Goal: Task Accomplishment & Management: Manage account settings

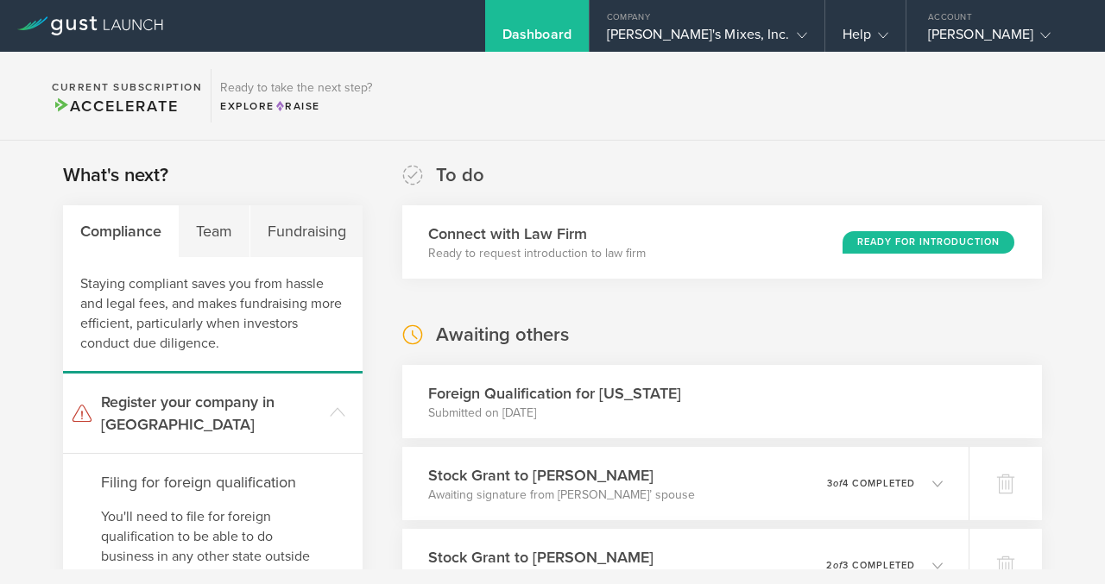
scroll to position [224, 0]
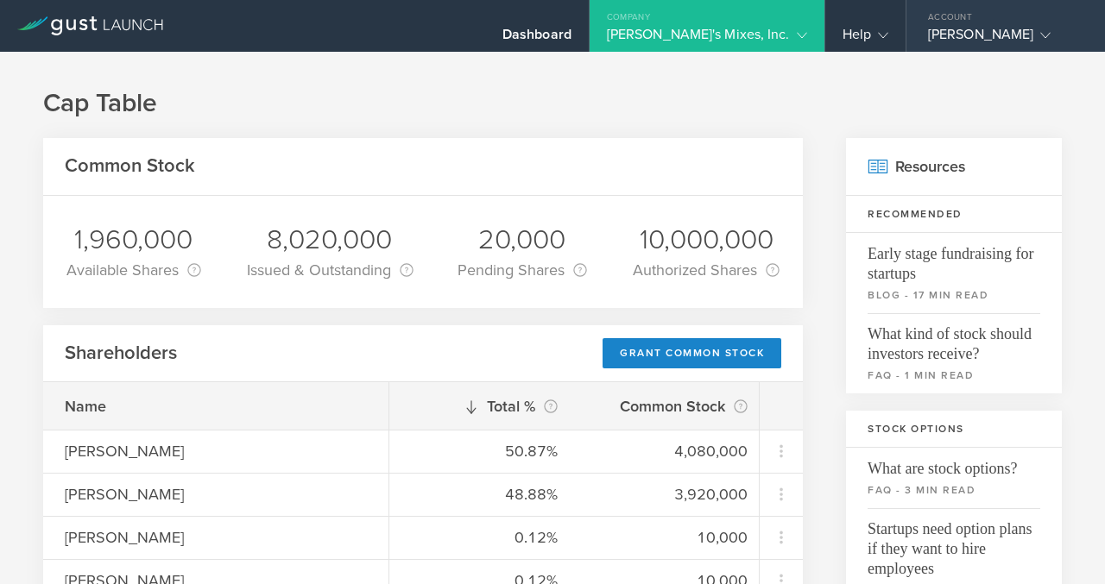
click at [961, 29] on div "[PERSON_NAME]" at bounding box center [1001, 39] width 147 height 26
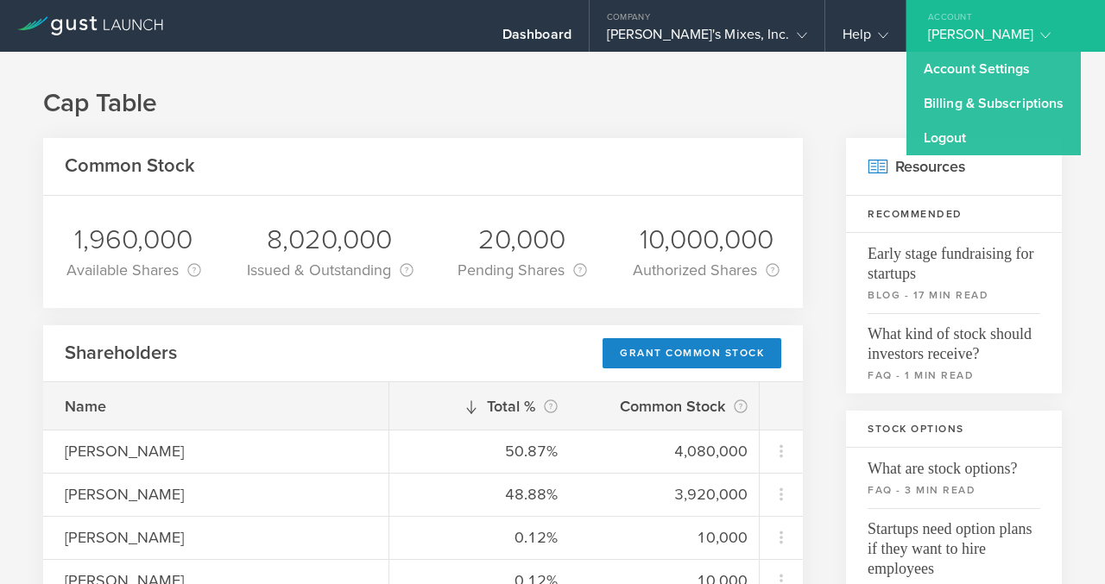
click at [849, 97] on h1 "Cap Table" at bounding box center [552, 103] width 1018 height 35
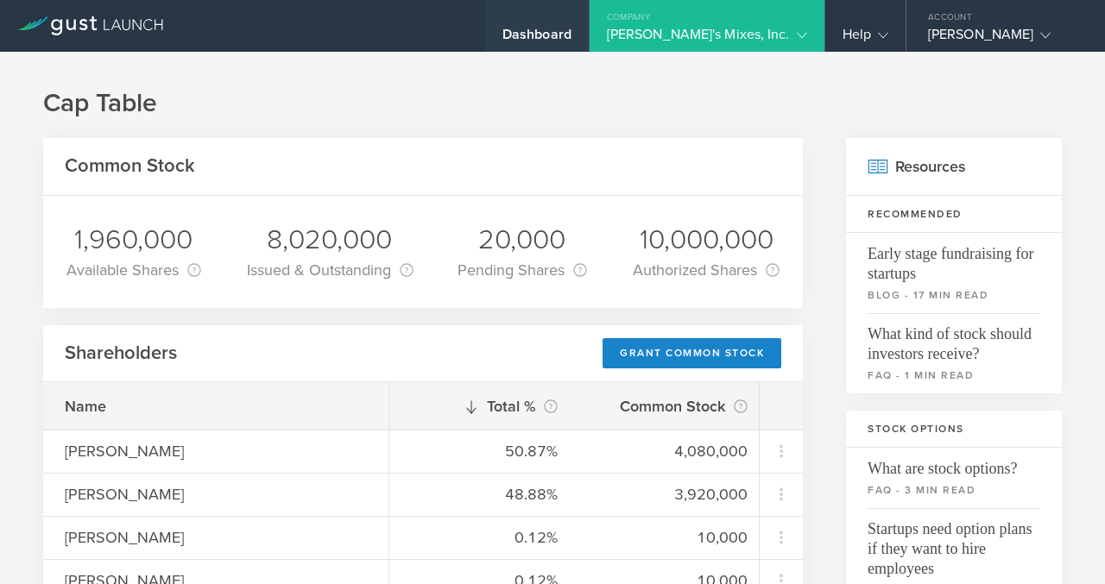
click at [571, 35] on div "Dashboard" at bounding box center [536, 39] width 69 height 26
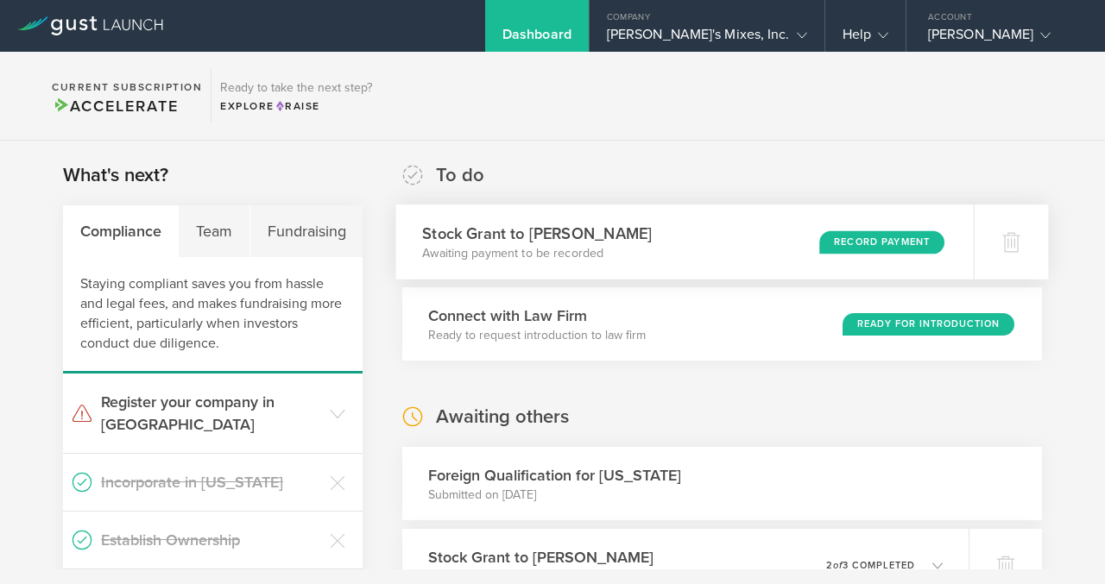
click at [840, 242] on div "Record Payment" at bounding box center [882, 241] width 126 height 23
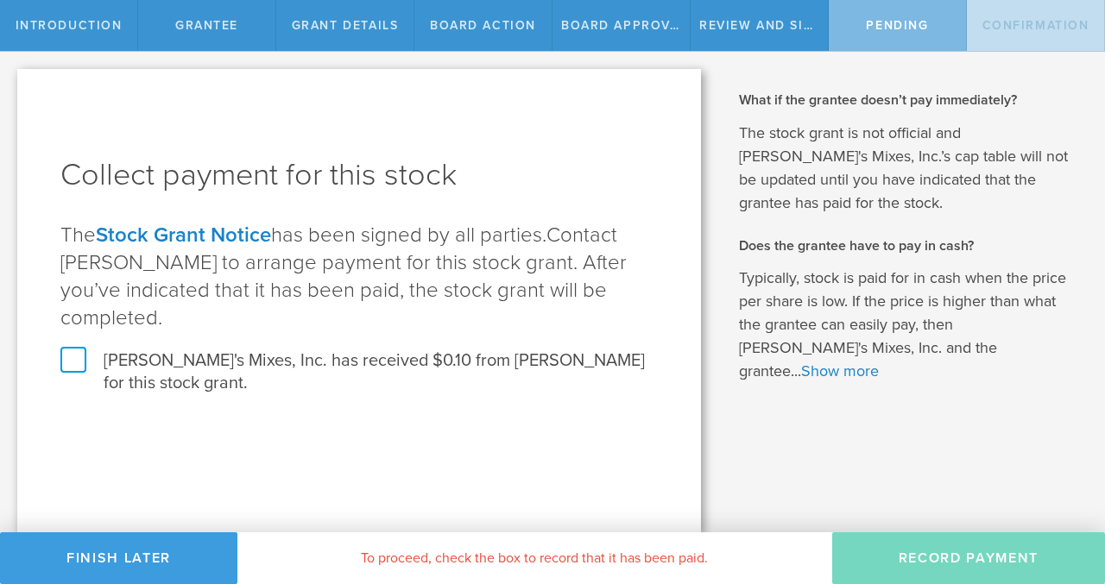
click at [66, 359] on label "[PERSON_NAME]'s Mixes, Inc. has received $0.10 from [PERSON_NAME] for this stoc…" at bounding box center [358, 372] width 597 height 45
click at [0, 0] on input "[PERSON_NAME]'s Mixes, Inc. has received $0.10 from [PERSON_NAME] for this stoc…" at bounding box center [0, 0] width 0 height 0
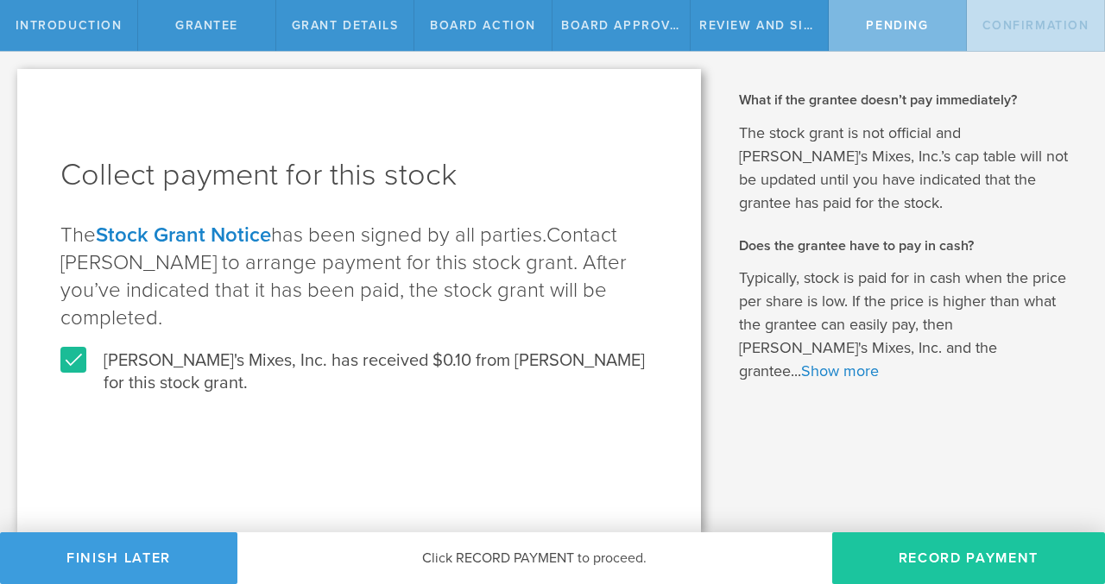
click at [927, 555] on button "Record Payment" at bounding box center [968, 558] width 273 height 52
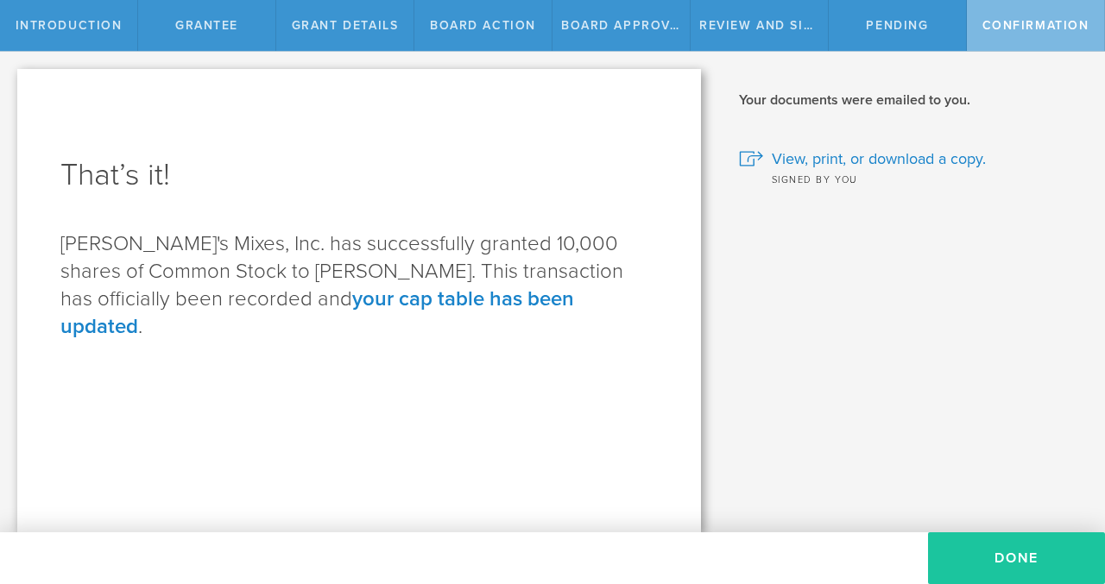
click at [1019, 564] on button "Done" at bounding box center [1016, 558] width 177 height 52
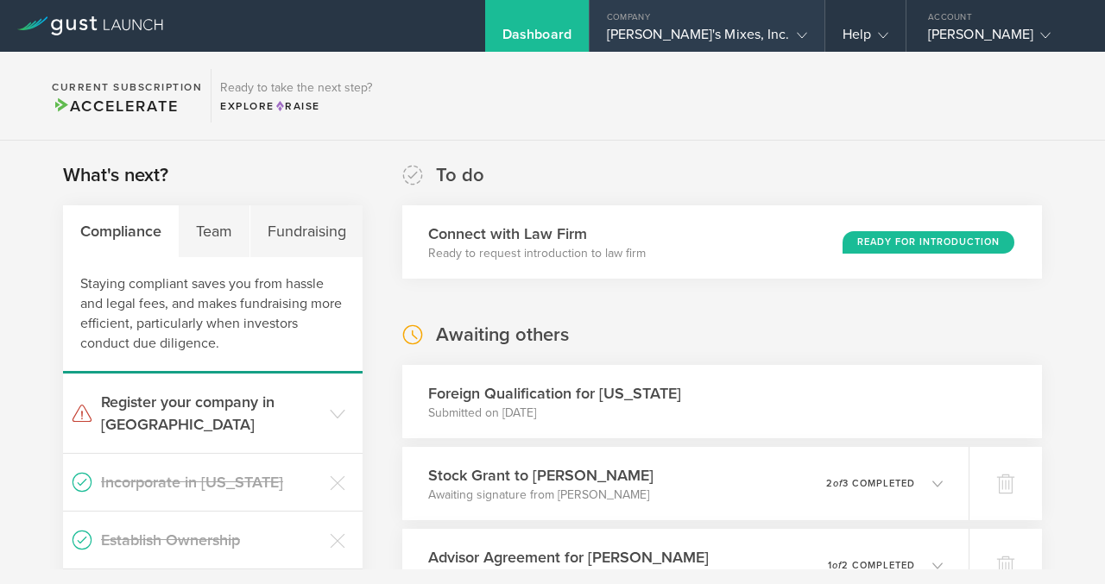
click at [750, 34] on div "[PERSON_NAME]'s Mixes, Inc." at bounding box center [707, 39] width 200 height 26
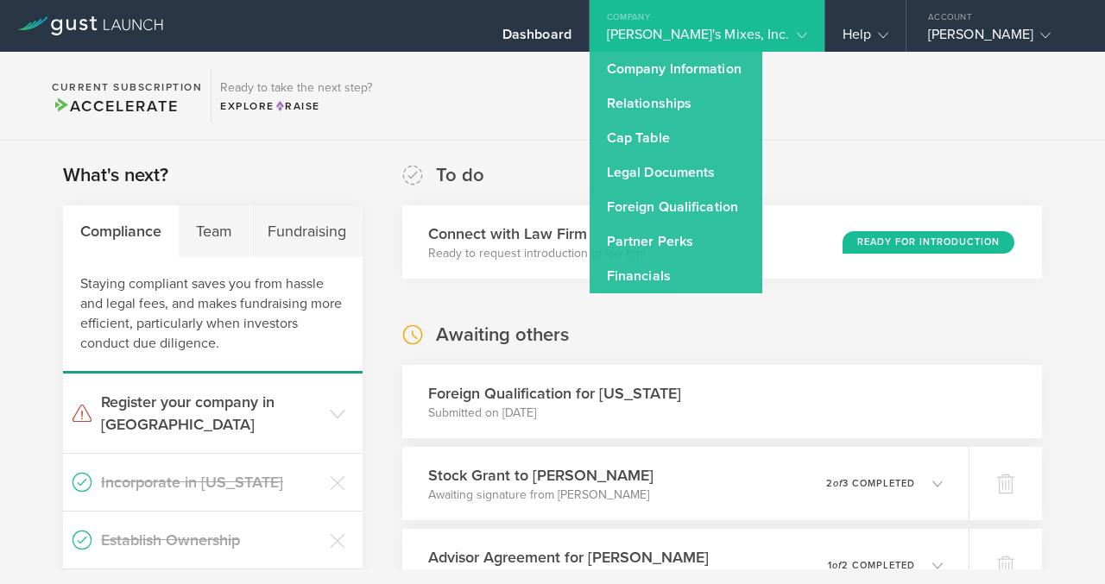
click at [740, 33] on div "[PERSON_NAME]'s Mixes, Inc." at bounding box center [707, 39] width 200 height 26
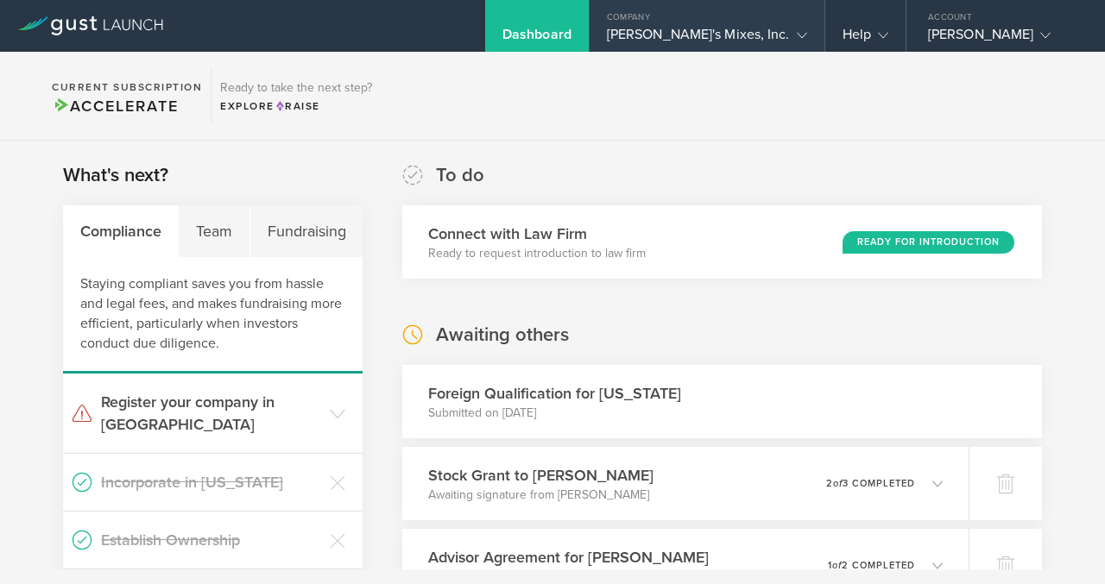
click at [740, 33] on div "[PERSON_NAME]'s Mixes, Inc." at bounding box center [707, 39] width 200 height 26
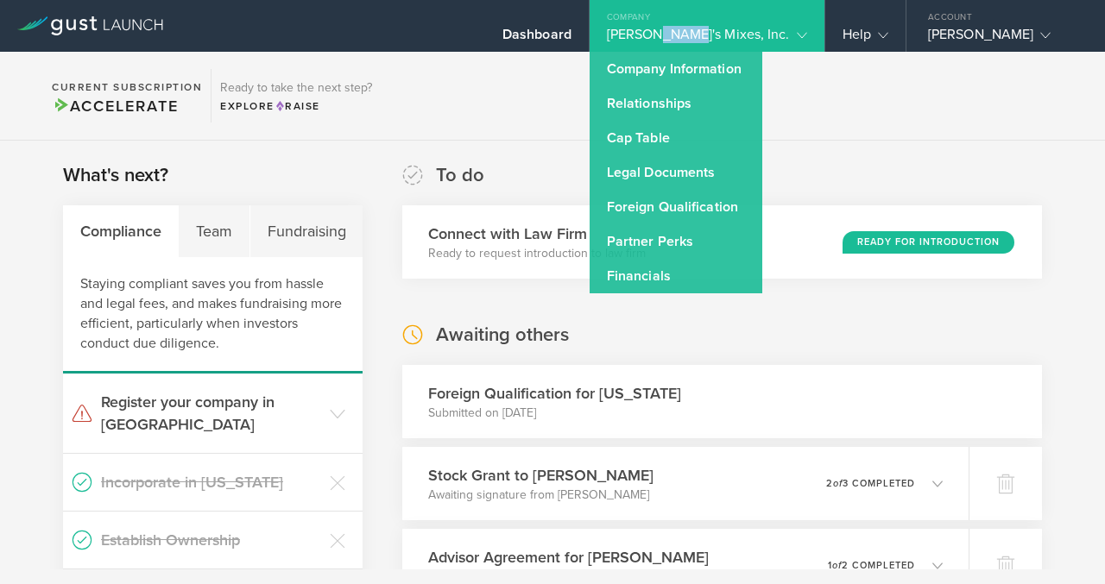
click at [740, 33] on div "[PERSON_NAME]'s Mixes, Inc." at bounding box center [707, 39] width 200 height 26
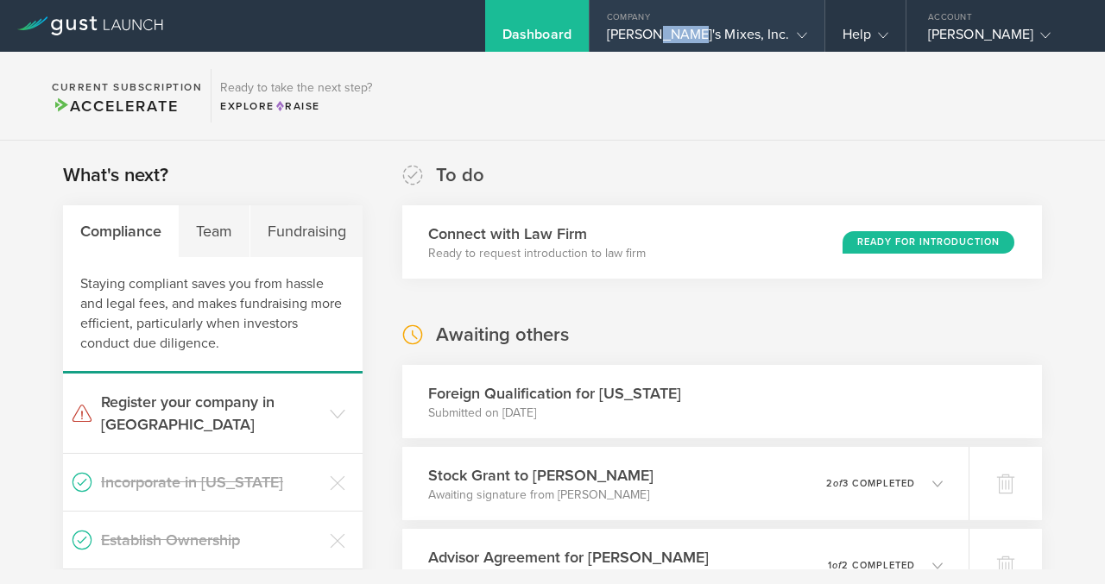
click at [740, 33] on div "[PERSON_NAME]'s Mixes, Inc." at bounding box center [707, 39] width 200 height 26
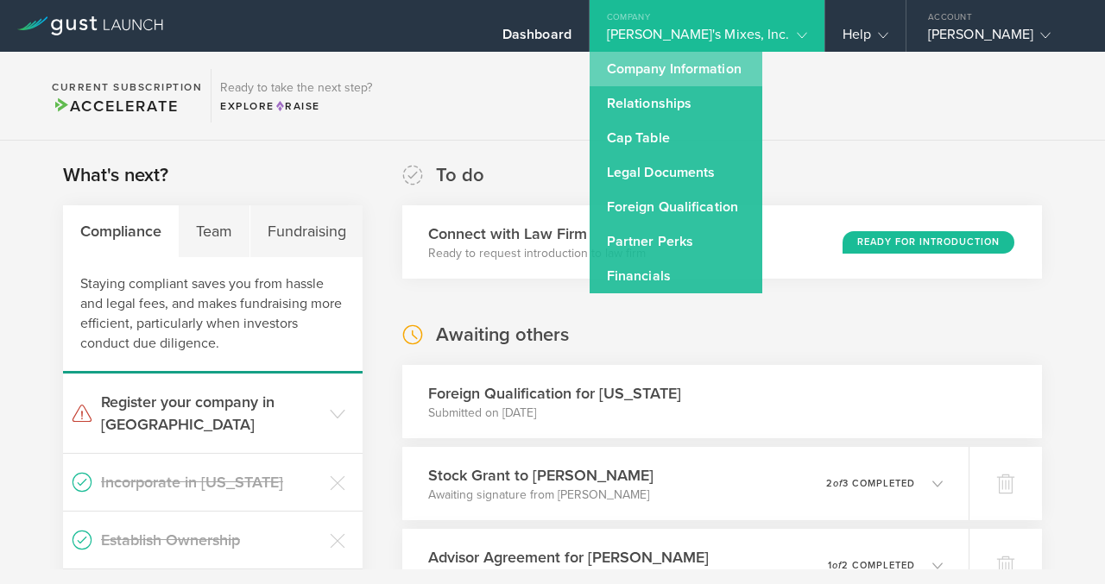
click at [736, 69] on link "Company Information" at bounding box center [675, 69] width 173 height 35
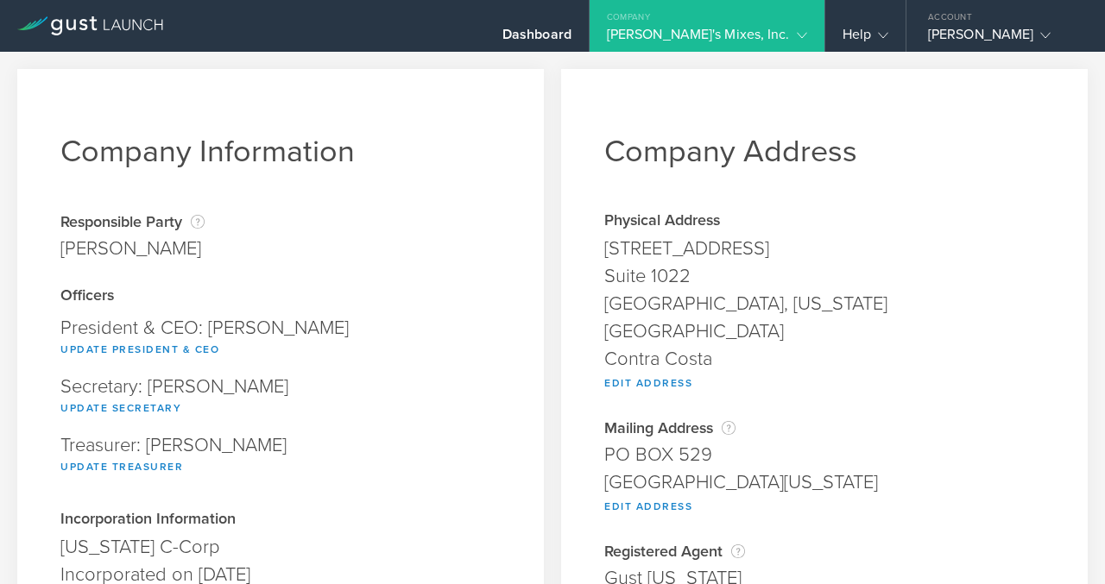
click at [804, 34] on polyline at bounding box center [801, 35] width 9 height 5
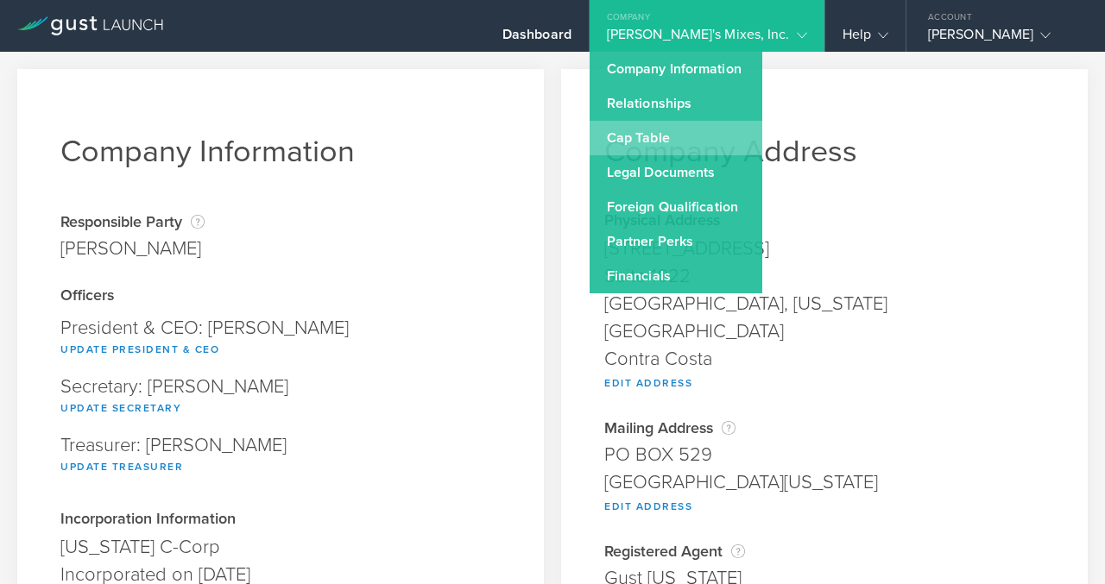
click at [742, 141] on link "Cap Table" at bounding box center [675, 138] width 173 height 35
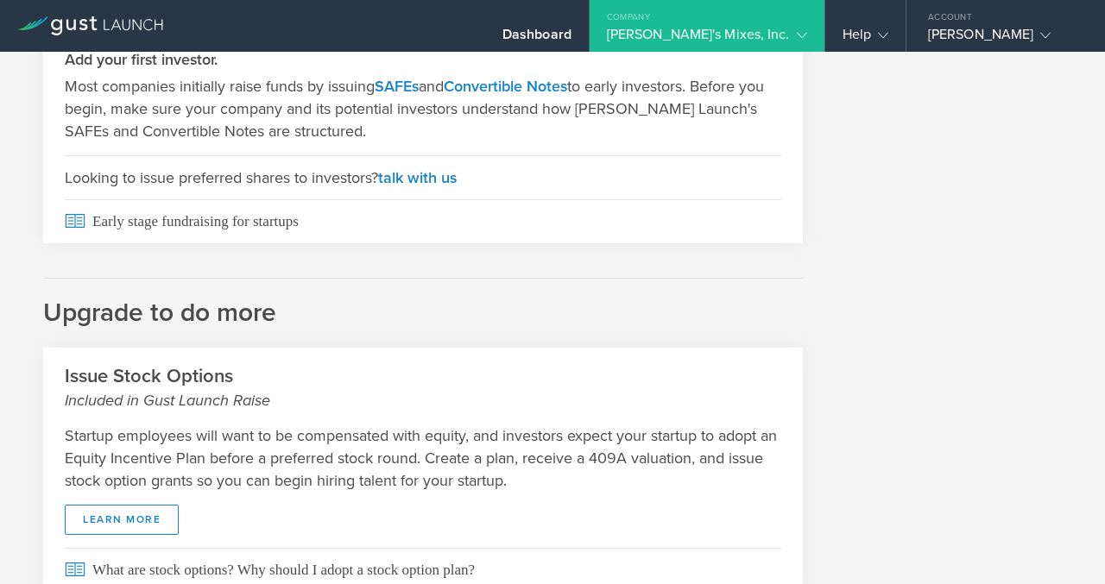
scroll to position [865, 0]
